Goal: Browse casually: Explore the website without a specific task or goal

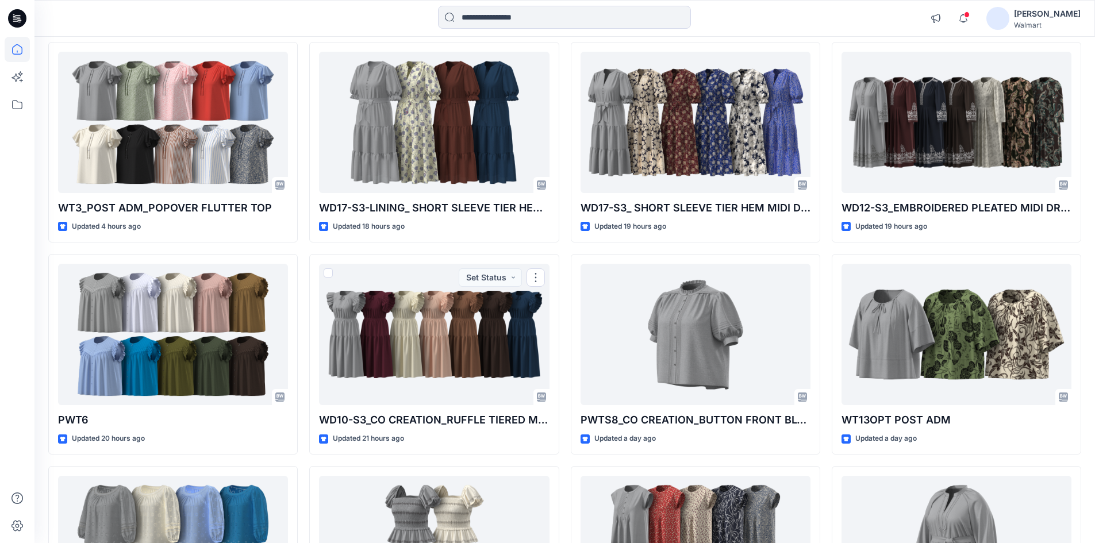
scroll to position [57, 0]
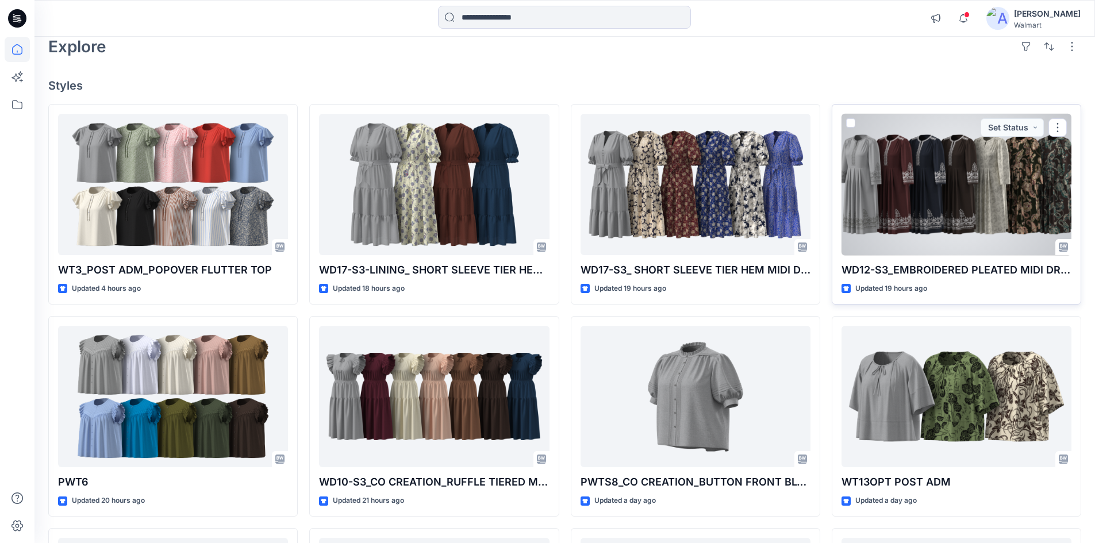
click at [973, 160] on div at bounding box center [957, 185] width 230 height 142
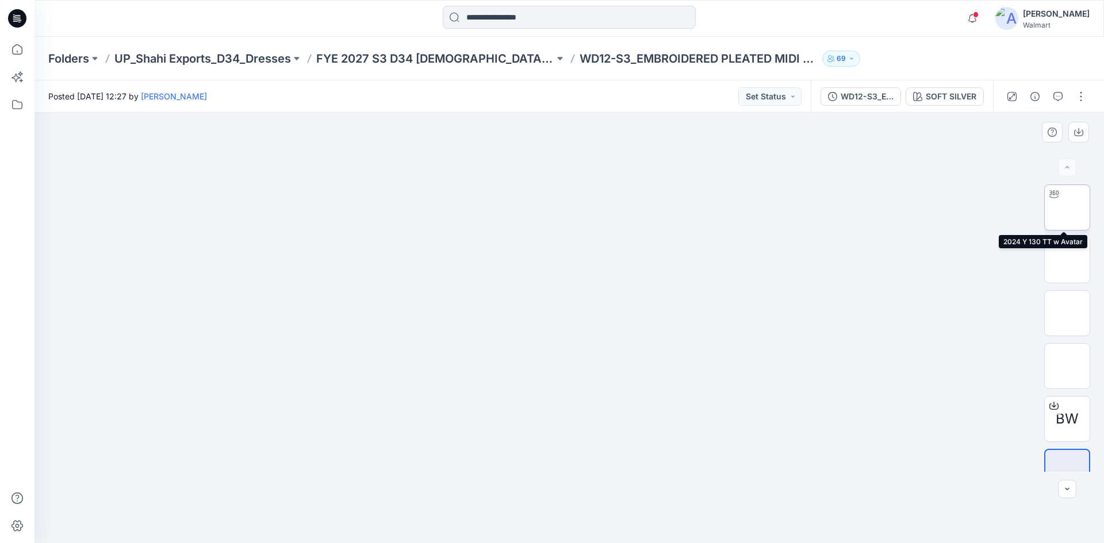
click at [1067, 208] on img at bounding box center [1067, 208] width 0 height 0
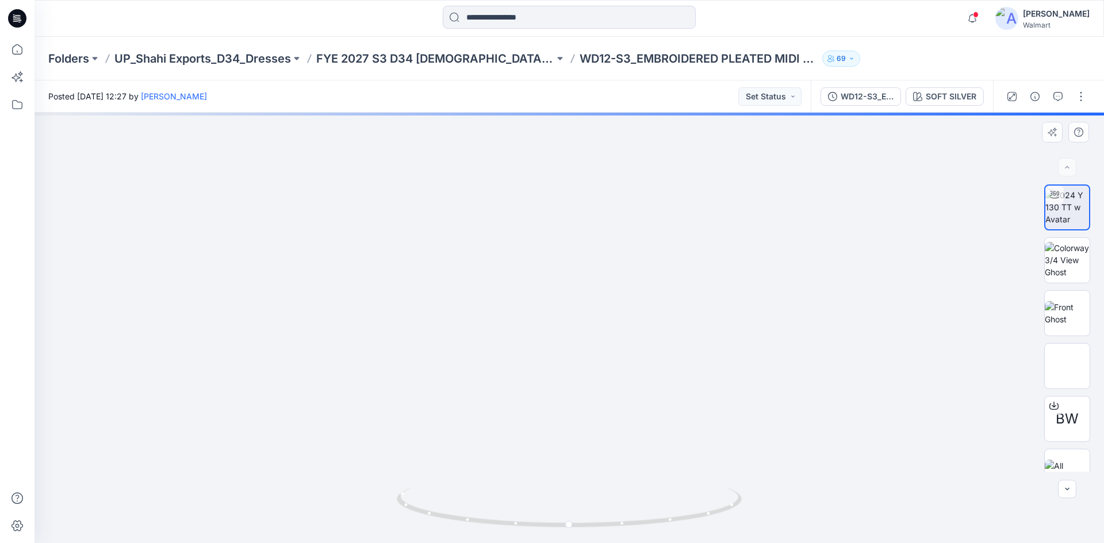
drag, startPoint x: 553, startPoint y: 333, endPoint x: 529, endPoint y: 228, distance: 108.4
drag, startPoint x: 568, startPoint y: 341, endPoint x: 555, endPoint y: 259, distance: 83.8
click at [565, 345] on img at bounding box center [569, 230] width 744 height 627
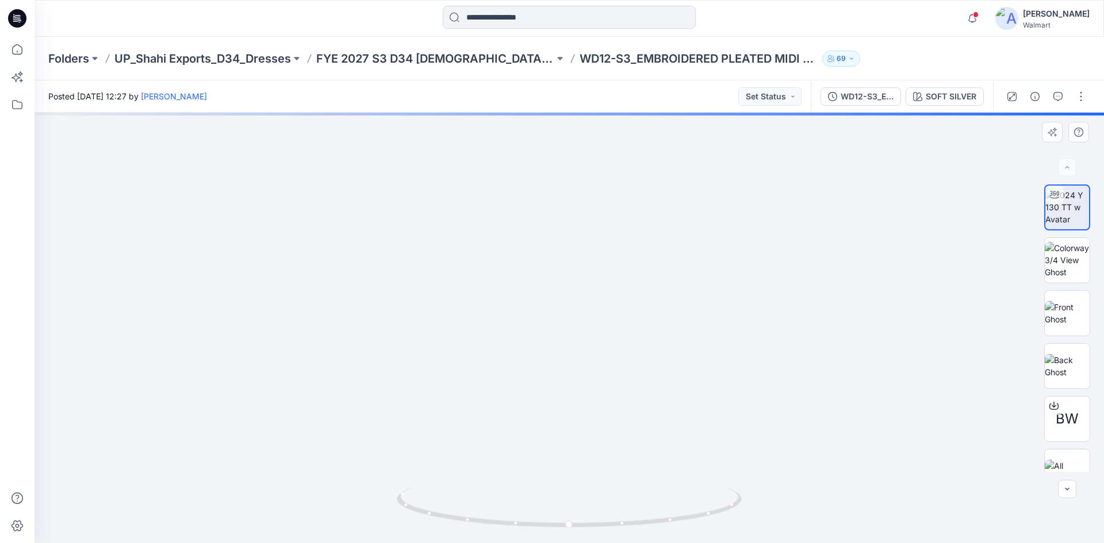
click at [566, 356] on img at bounding box center [569, 194] width 744 height 698
drag, startPoint x: 575, startPoint y: 258, endPoint x: 575, endPoint y: 354, distance: 95.4
drag, startPoint x: 566, startPoint y: 297, endPoint x: 570, endPoint y: 343, distance: 46.2
click at [570, 352] on img at bounding box center [579, 11] width 1373 height 1065
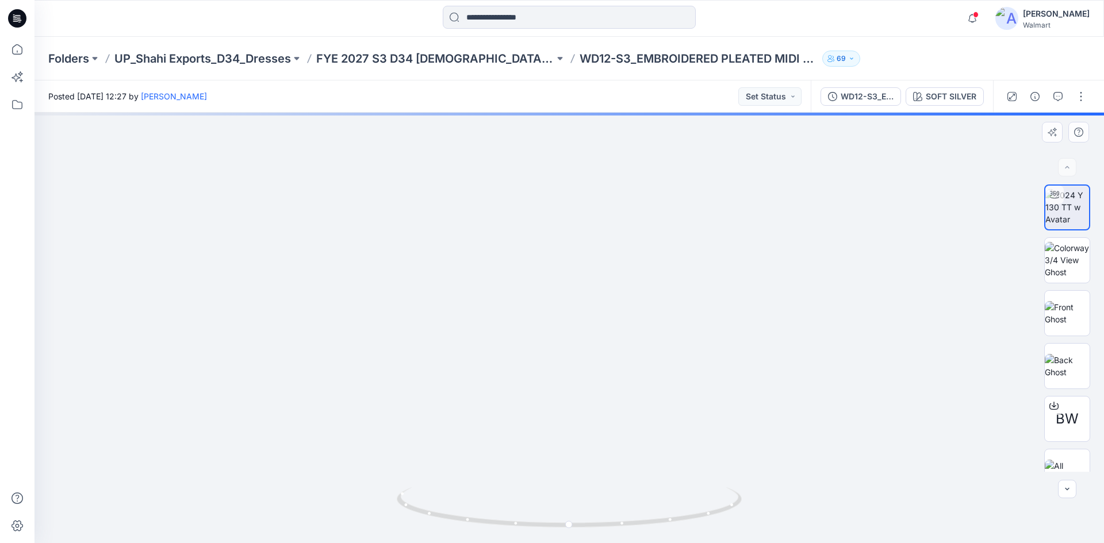
drag, startPoint x: 571, startPoint y: 279, endPoint x: 567, endPoint y: 372, distance: 92.6
click at [567, 372] on img at bounding box center [577, 57] width 1373 height 972
drag, startPoint x: 562, startPoint y: 325, endPoint x: 563, endPoint y: 354, distance: 28.8
click at [564, 354] on img at bounding box center [587, 95] width 1373 height 895
drag, startPoint x: 568, startPoint y: 231, endPoint x: 536, endPoint y: 287, distance: 64.6
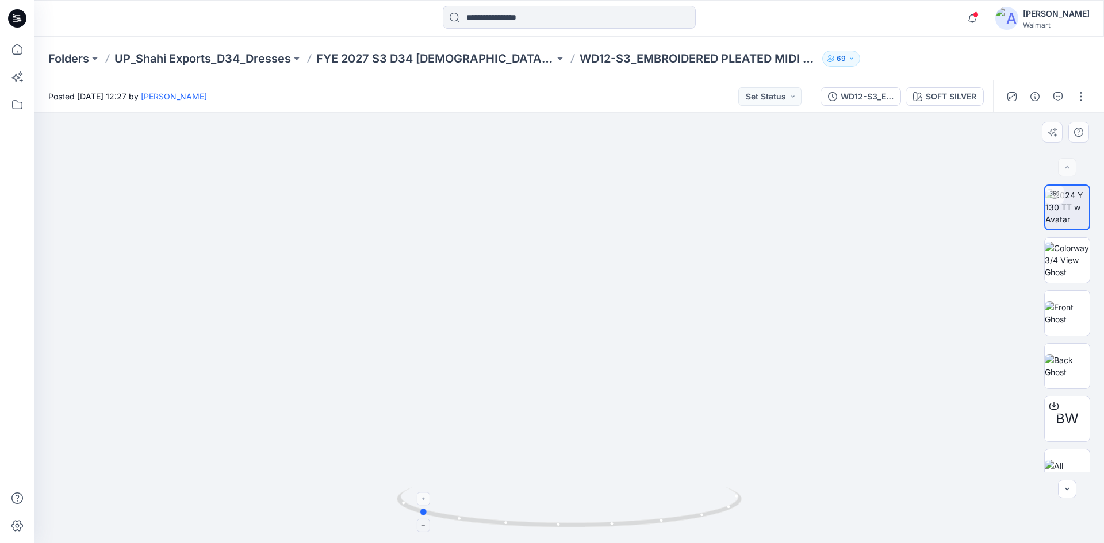
drag, startPoint x: 610, startPoint y: 520, endPoint x: 459, endPoint y: 520, distance: 150.6
click at [459, 520] on icon at bounding box center [571, 508] width 348 height 43
drag, startPoint x: 554, startPoint y: 358, endPoint x: 551, endPoint y: 239, distance: 119.0
drag, startPoint x: 586, startPoint y: 356, endPoint x: 566, endPoint y: 238, distance: 120.1
click at [15, 22] on icon at bounding box center [17, 18] width 18 height 18
